Goal: Task Accomplishment & Management: Manage account settings

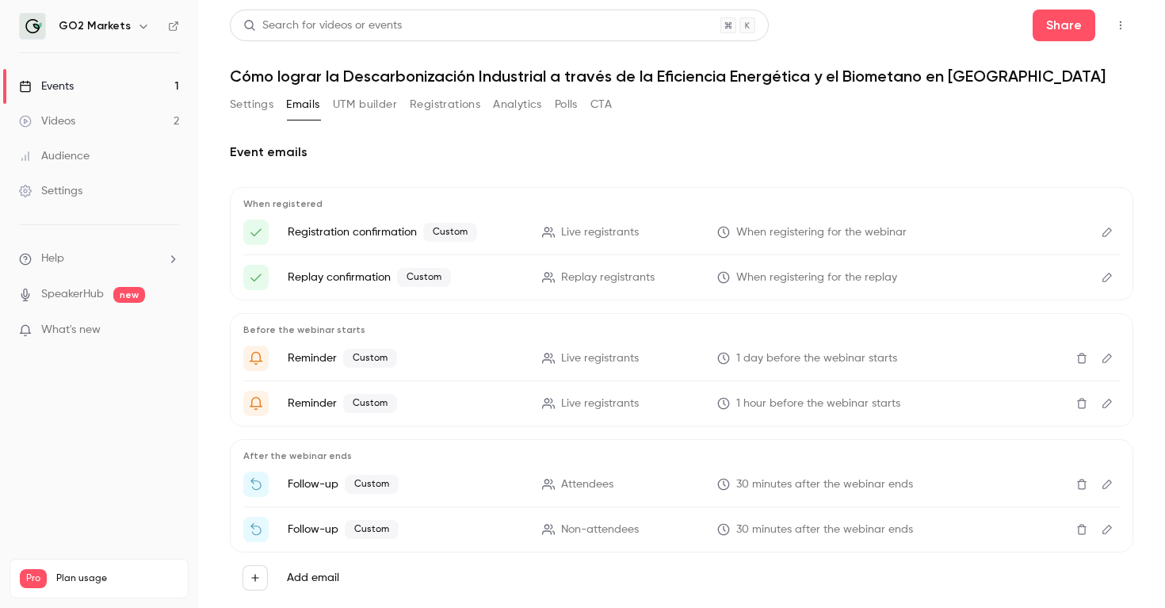
scroll to position [36, 0]
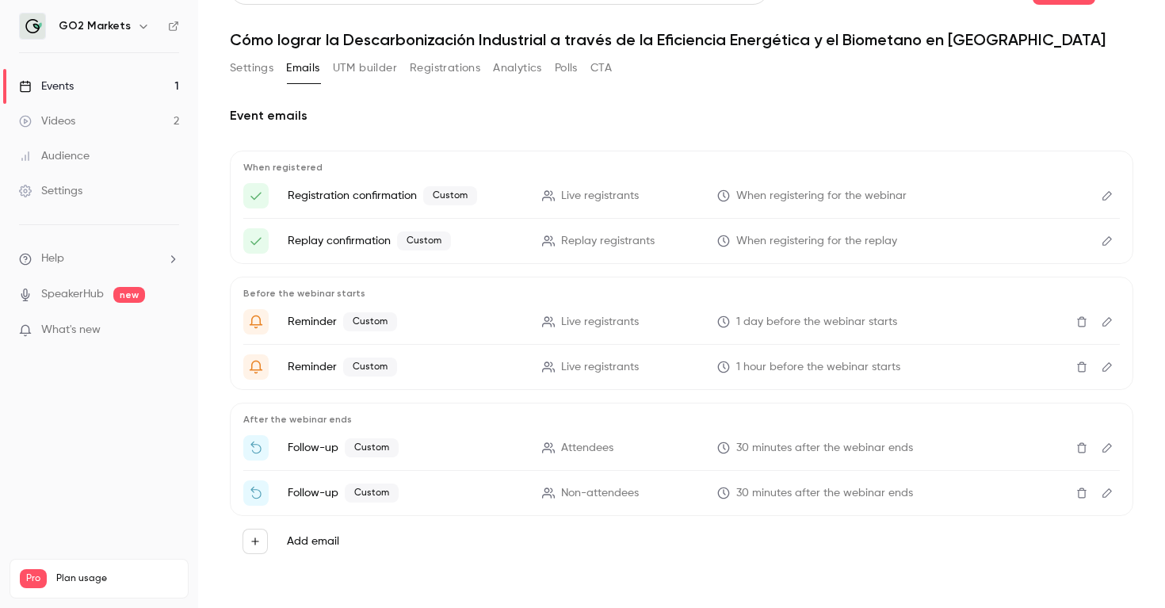
click at [1112, 194] on icon "Edit" at bounding box center [1107, 195] width 13 height 11
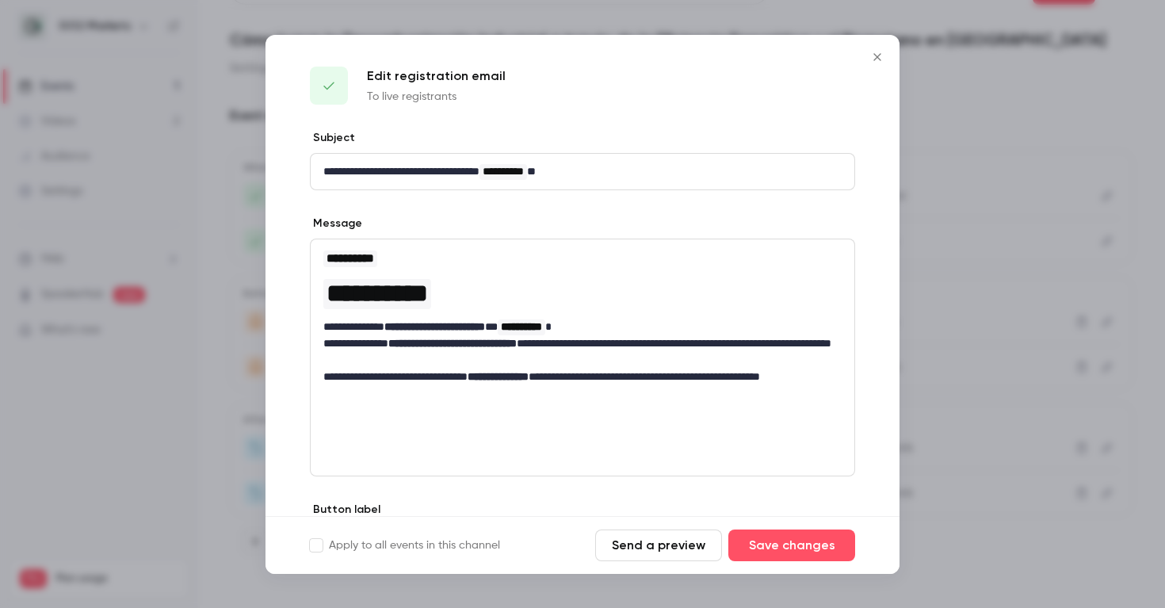
click at [878, 55] on icon "Close" at bounding box center [877, 57] width 19 height 13
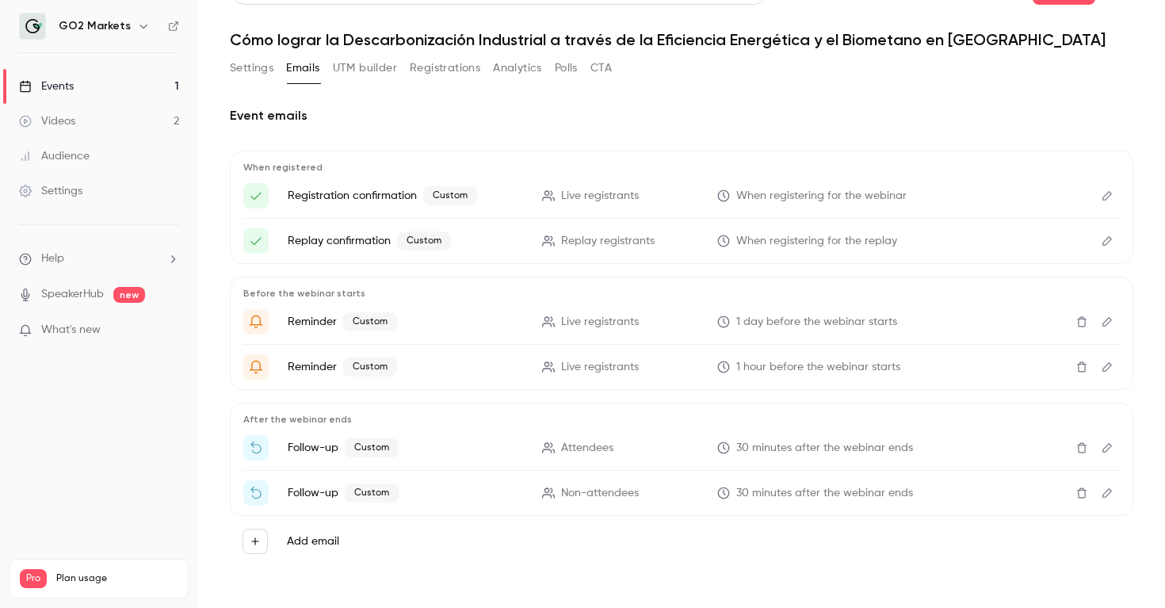
click at [1096, 239] on button "Edit" at bounding box center [1107, 240] width 25 height 25
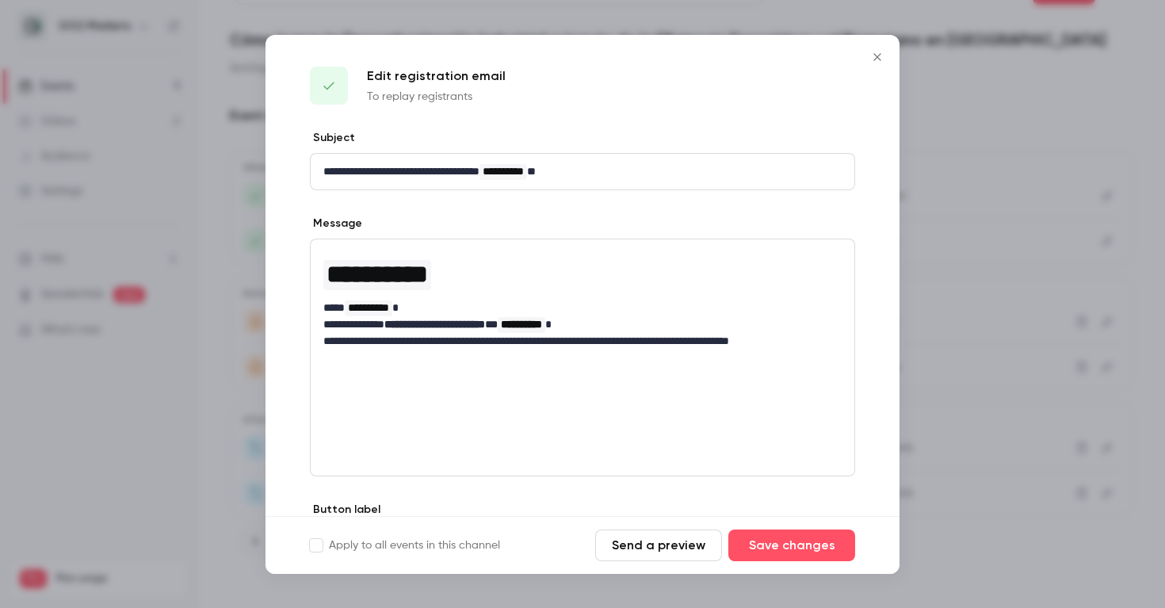
click at [874, 63] on button "Close" at bounding box center [878, 57] width 32 height 32
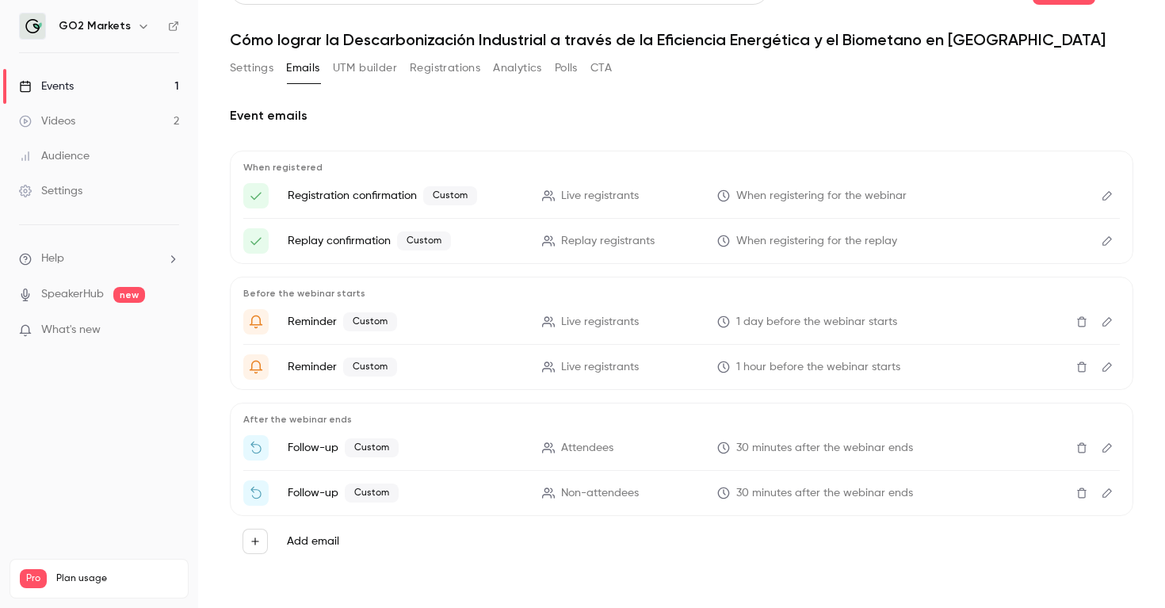
click at [1102, 331] on button "Edit" at bounding box center [1107, 321] width 25 height 25
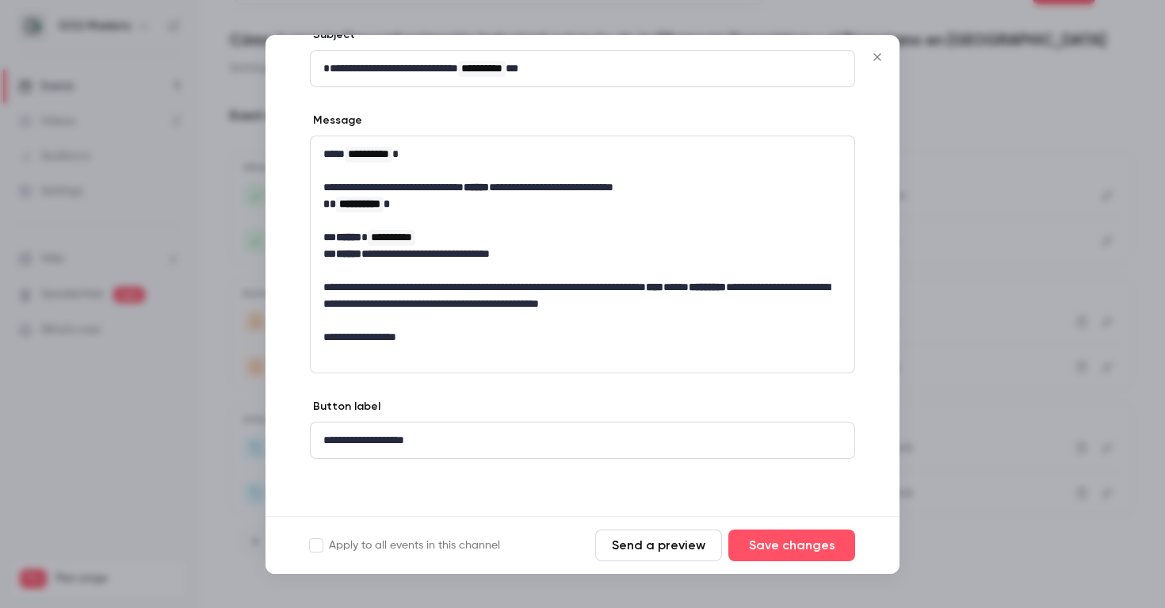
scroll to position [0, 0]
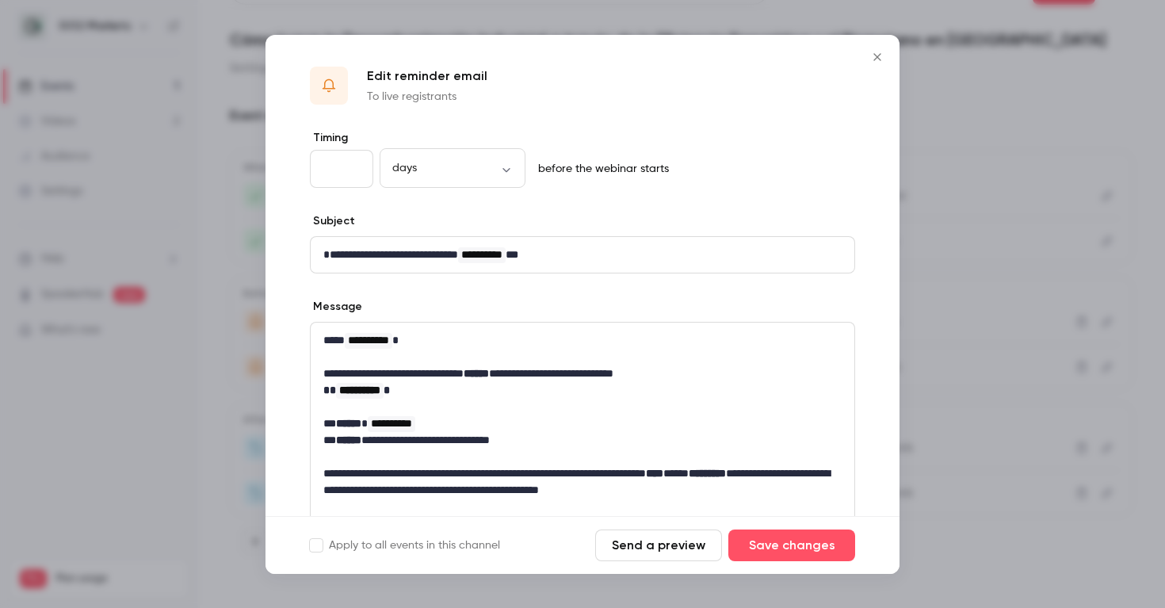
click at [877, 53] on icon "Close" at bounding box center [877, 57] width 19 height 13
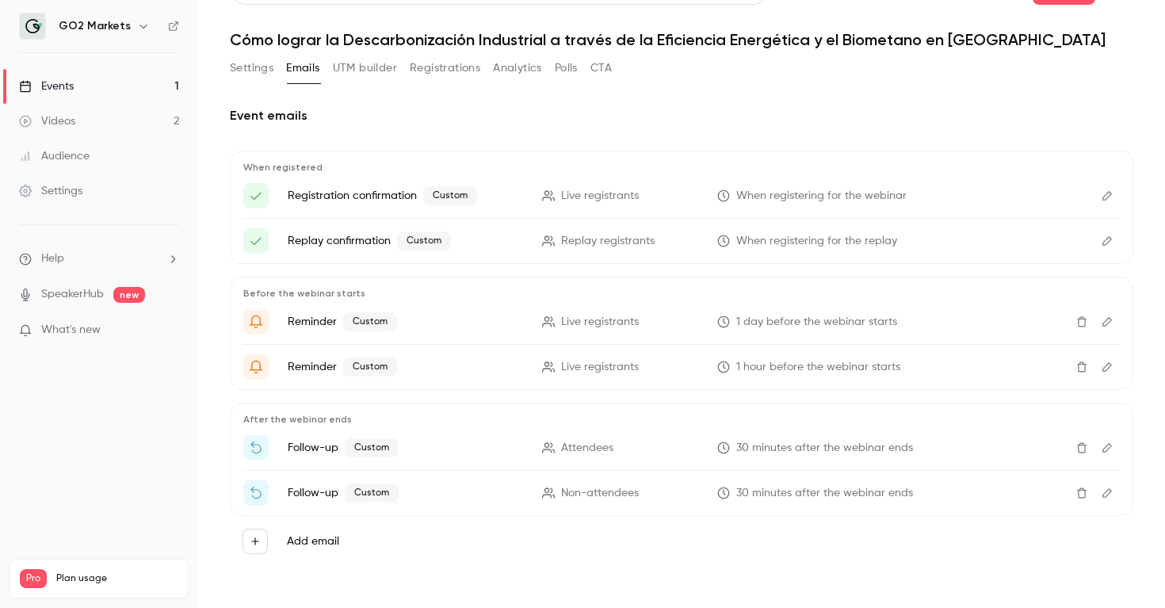
click at [1112, 445] on icon "Edit" at bounding box center [1107, 447] width 13 height 11
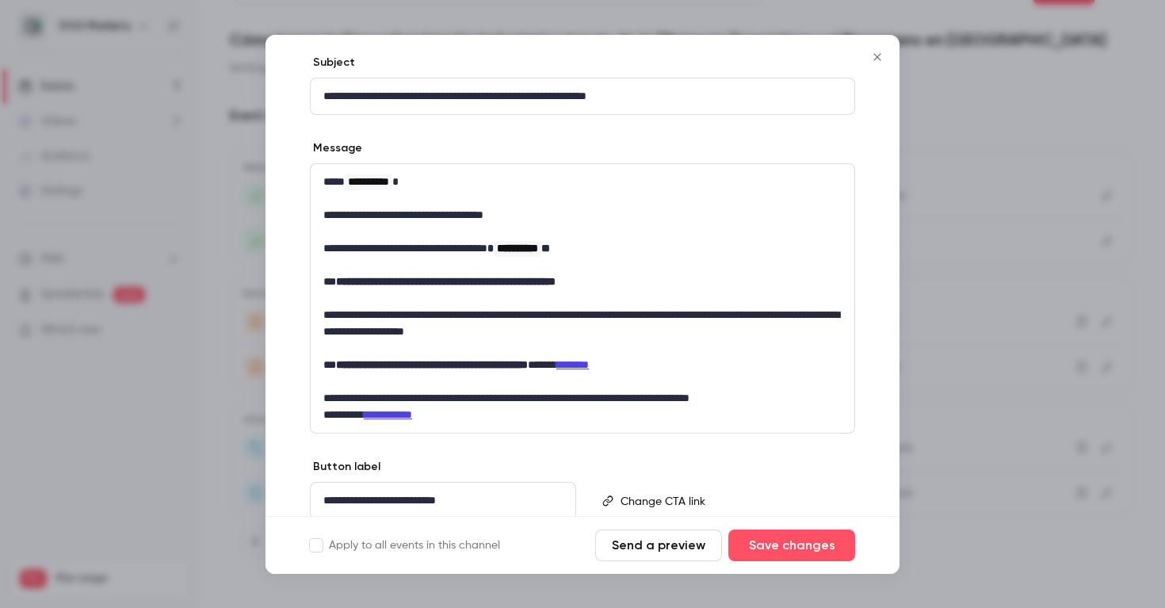
scroll to position [219, 0]
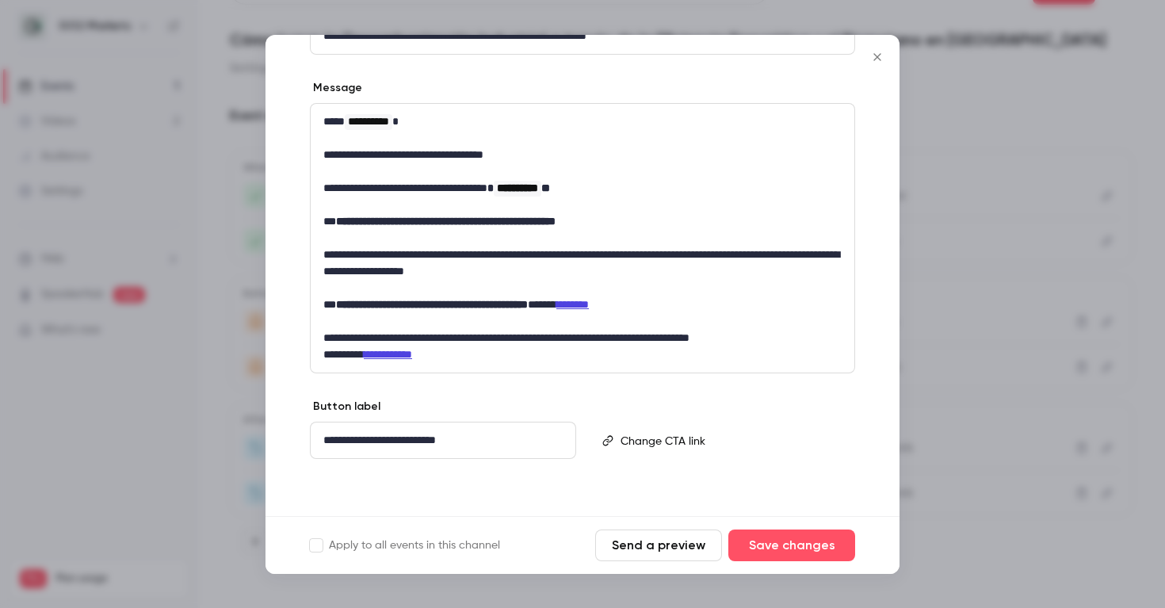
click at [874, 55] on icon "Close" at bounding box center [877, 57] width 19 height 13
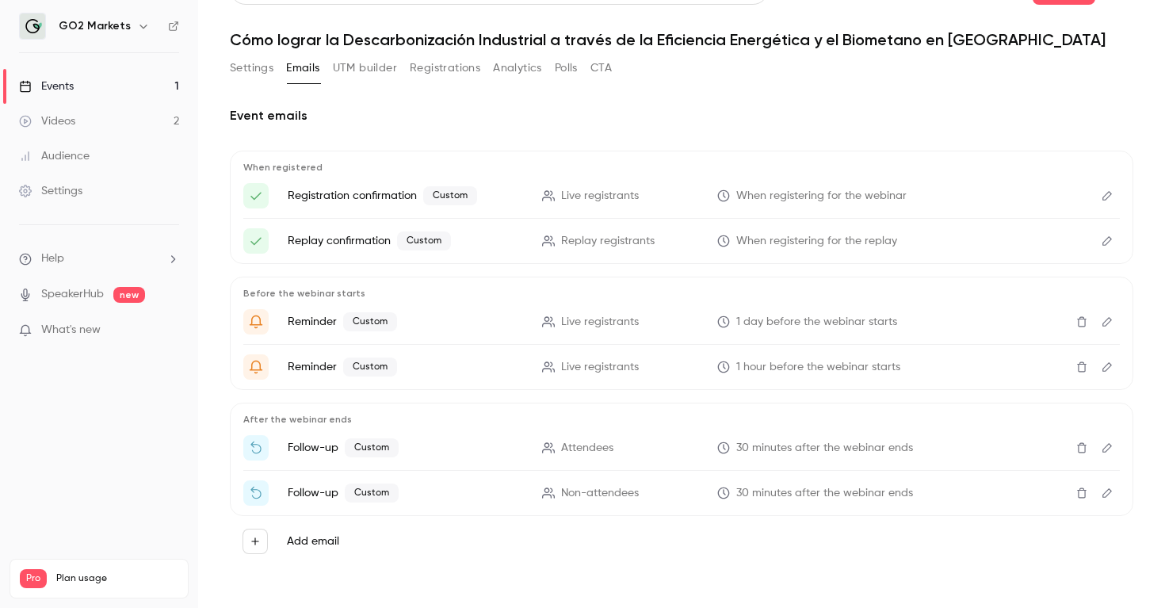
click at [1107, 488] on icon "Edit" at bounding box center [1107, 493] width 13 height 11
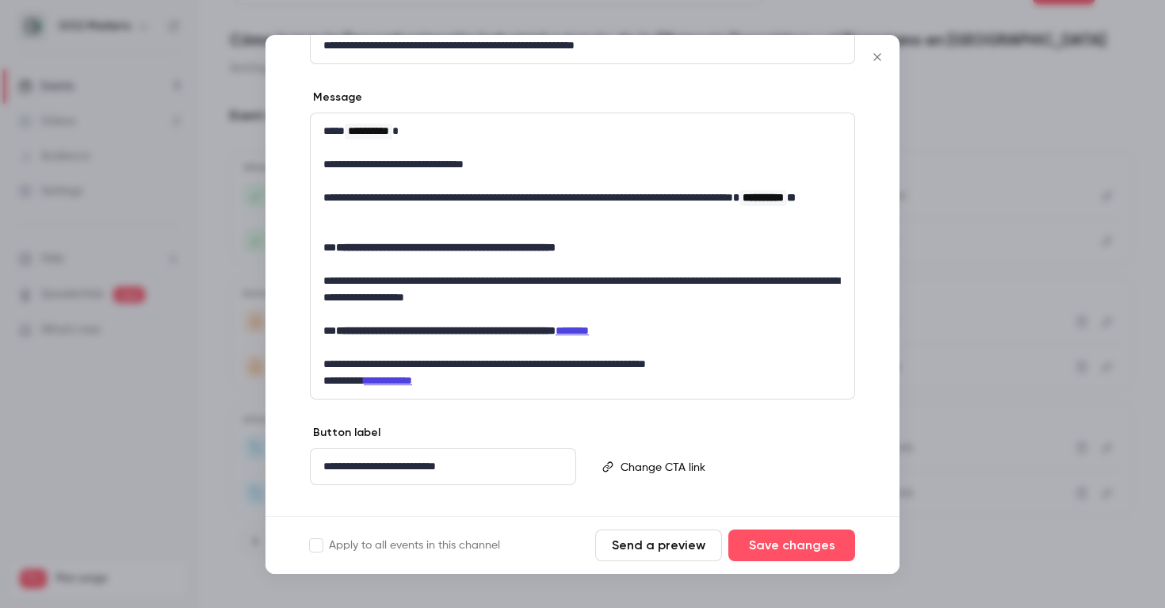
scroll to position [235, 0]
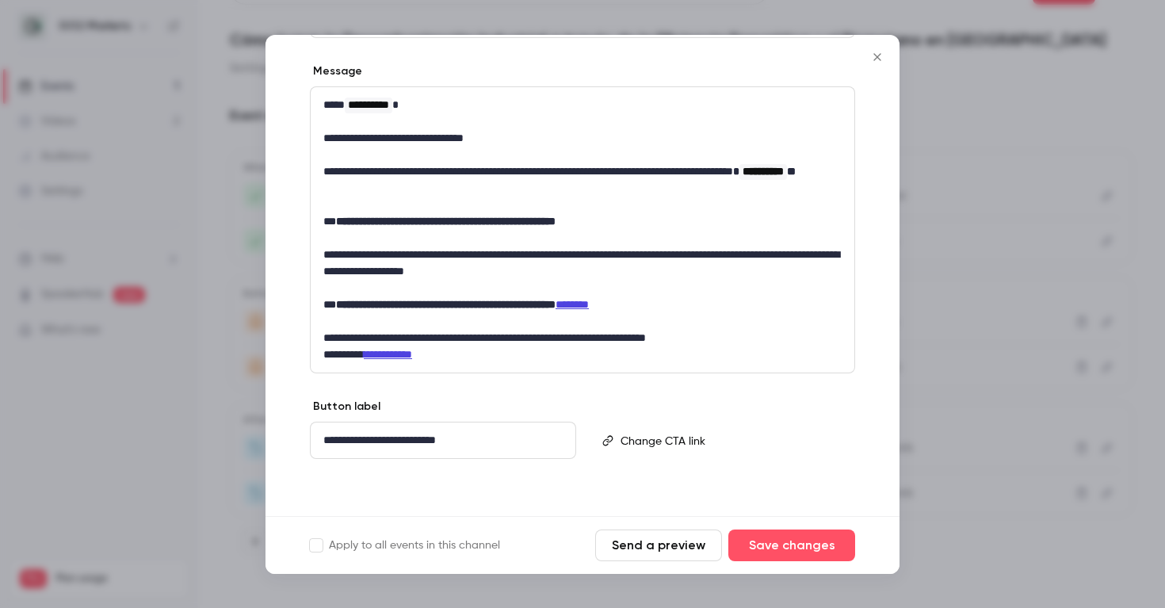
click at [880, 52] on icon "Close" at bounding box center [877, 57] width 19 height 13
